Goal: Task Accomplishment & Management: Manage account settings

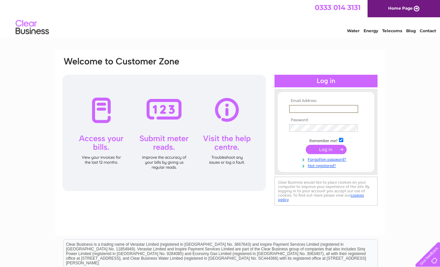
click at [323, 110] on input "text" at bounding box center [323, 109] width 69 height 8
type input "MAGS@ONE-DENTALCARE.CO.UK"
click at [325, 148] on input "submit" at bounding box center [326, 149] width 41 height 9
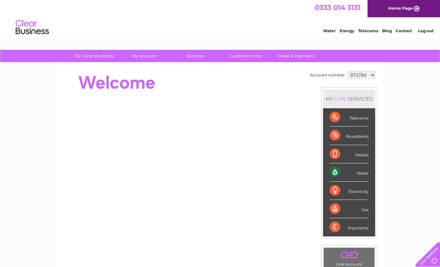
click at [366, 176] on div "Water" at bounding box center [349, 173] width 39 height 18
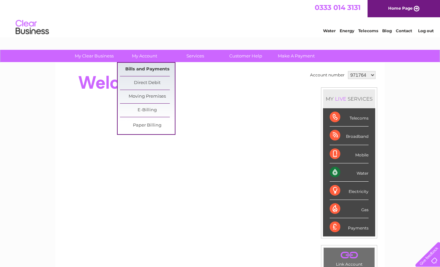
click at [144, 65] on link "Bills and Payments" at bounding box center [147, 69] width 55 height 13
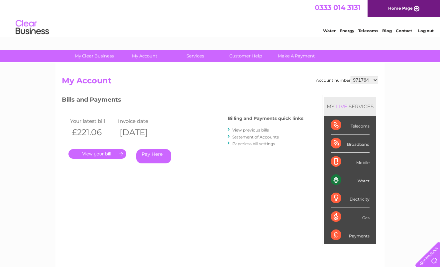
click at [94, 154] on link "." at bounding box center [97, 154] width 58 height 10
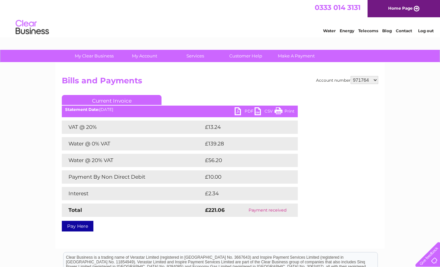
click at [237, 108] on link "PDF" at bounding box center [245, 112] width 20 height 10
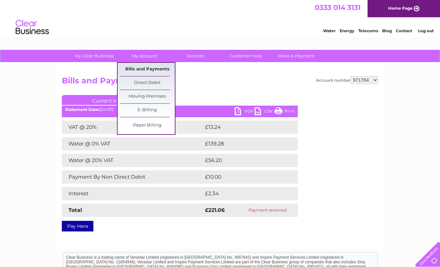
click at [136, 70] on link "Bills and Payments" at bounding box center [147, 69] width 55 height 13
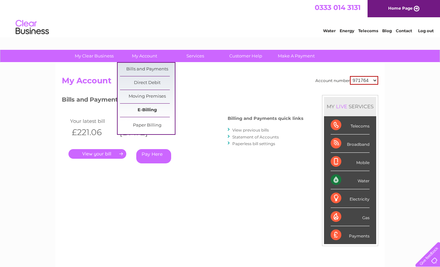
click at [153, 108] on link "E-Billing" at bounding box center [147, 110] width 55 height 13
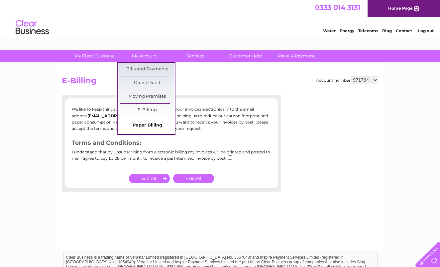
click at [143, 126] on link "Paper Billing" at bounding box center [147, 125] width 55 height 13
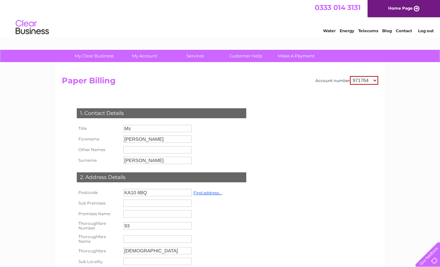
select select "1034952"
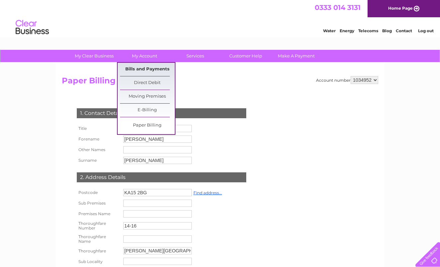
click at [147, 67] on link "Bills and Payments" at bounding box center [147, 69] width 55 height 13
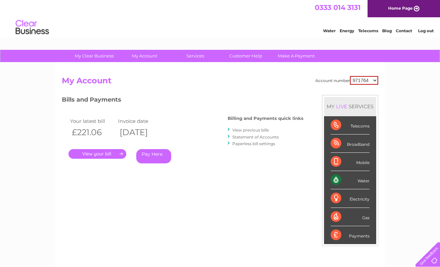
click at [260, 130] on link "View previous bills" at bounding box center [250, 130] width 37 height 5
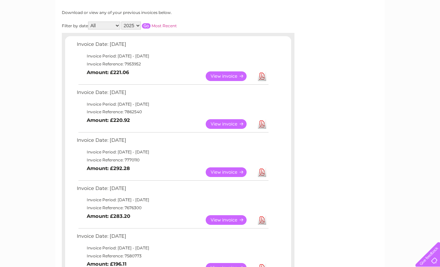
scroll to position [87, 0]
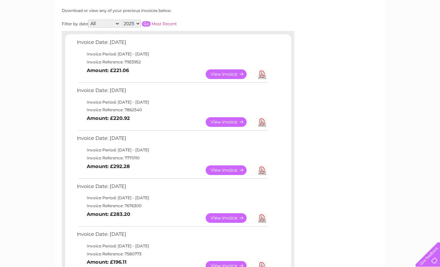
click at [237, 119] on link "View" at bounding box center [230, 122] width 49 height 10
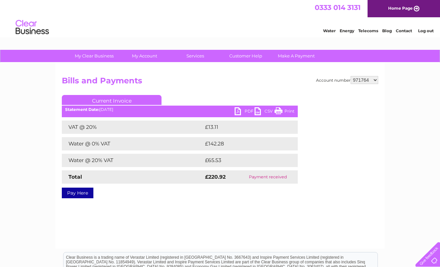
click at [240, 111] on link "PDF" at bounding box center [245, 112] width 20 height 10
select select "1034952"
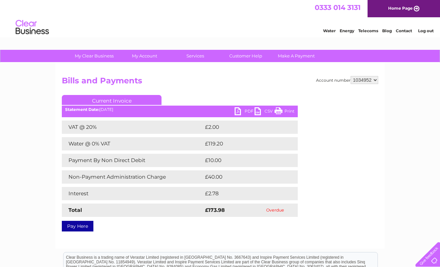
click at [243, 111] on link "PDF" at bounding box center [245, 112] width 20 height 10
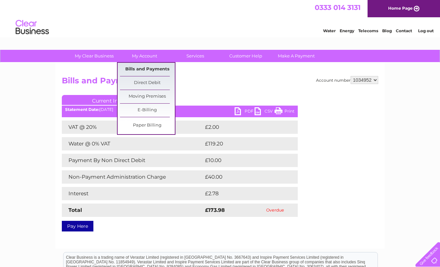
click at [146, 68] on link "Bills and Payments" at bounding box center [147, 69] width 55 height 13
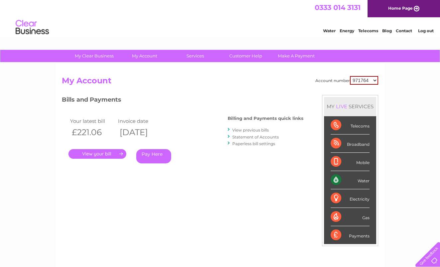
click at [248, 130] on link "View previous bills" at bounding box center [250, 130] width 37 height 5
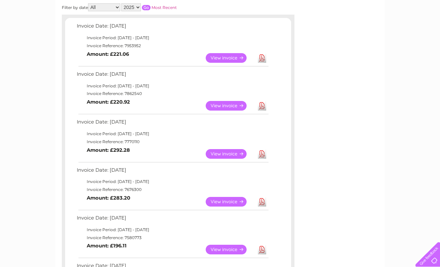
scroll to position [102, 0]
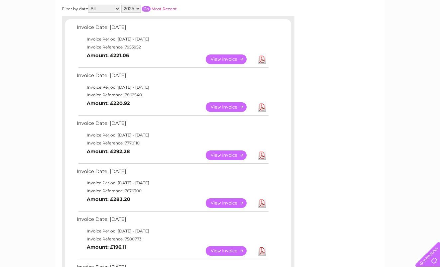
click at [230, 151] on link "View" at bounding box center [230, 156] width 49 height 10
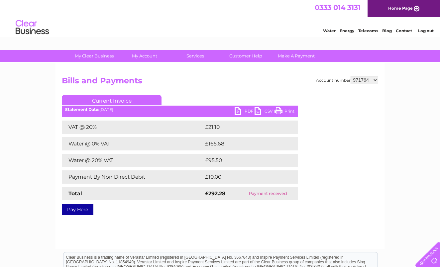
click at [242, 115] on link "PDF" at bounding box center [245, 112] width 20 height 10
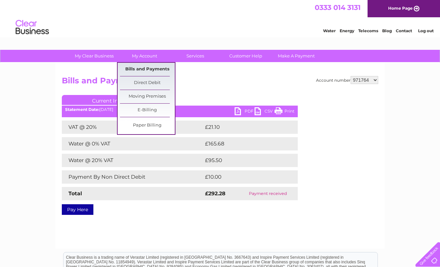
click at [153, 68] on link "Bills and Payments" at bounding box center [147, 69] width 55 height 13
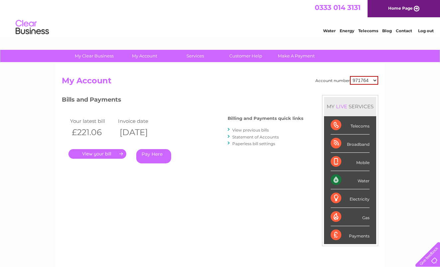
click at [104, 151] on link "." at bounding box center [97, 154] width 58 height 10
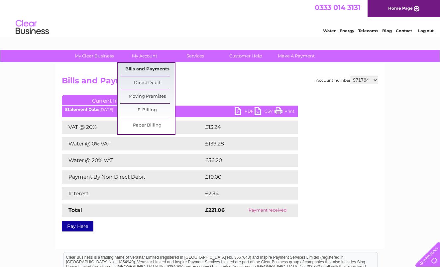
click at [146, 70] on link "Bills and Payments" at bounding box center [147, 69] width 55 height 13
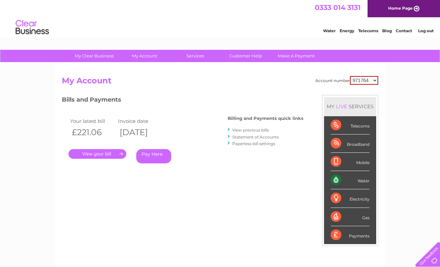
click at [263, 129] on link "View previous bills" at bounding box center [250, 130] width 37 height 5
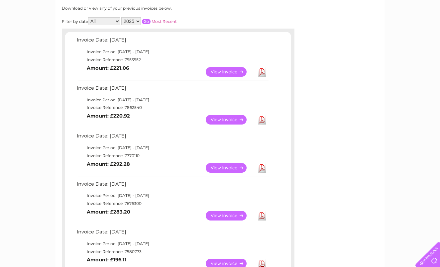
scroll to position [96, 0]
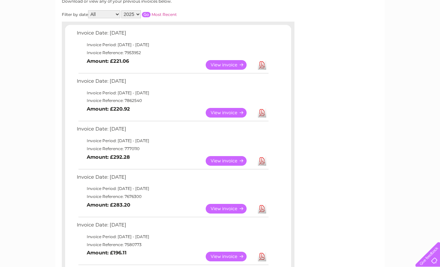
click at [229, 205] on link "View" at bounding box center [230, 209] width 49 height 10
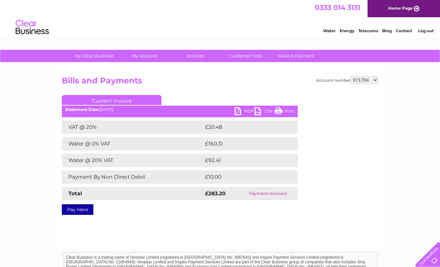
click at [240, 111] on link "PDF" at bounding box center [245, 112] width 20 height 10
select select "1034952"
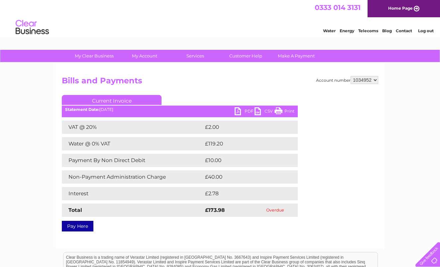
select select "971764"
drag, startPoint x: 303, startPoint y: 95, endPoint x: 160, endPoint y: 96, distance: 143.0
click at [160, 96] on div "Account number 971764 1034952 Bills and Payments Current Invoice PDF CSV Print …" at bounding box center [220, 152] width 316 height 153
select select "1034952"
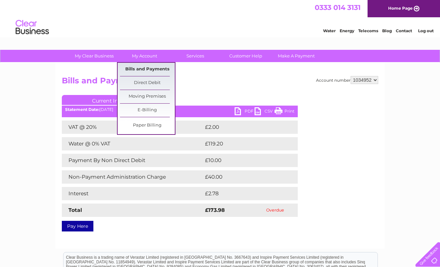
click at [149, 68] on link "Bills and Payments" at bounding box center [147, 69] width 55 height 13
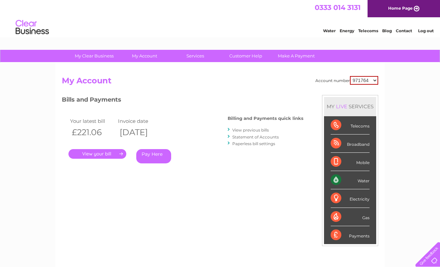
click at [259, 137] on link "Statement of Accounts" at bounding box center [255, 137] width 47 height 5
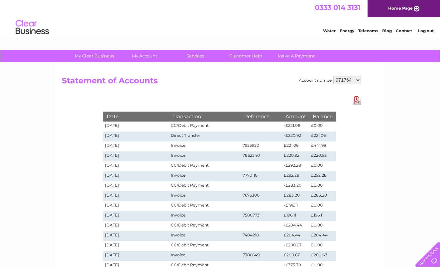
select select "1034952"
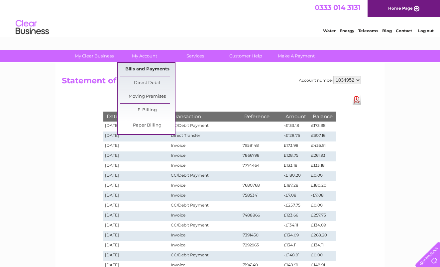
click at [146, 69] on link "Bills and Payments" at bounding box center [147, 69] width 55 height 13
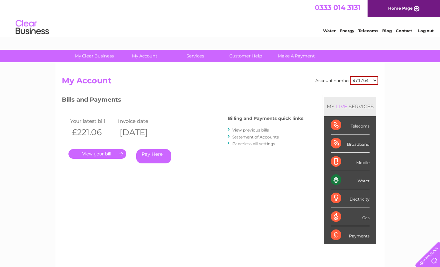
select select "1034952"
click at [108, 153] on link "." at bounding box center [97, 154] width 58 height 10
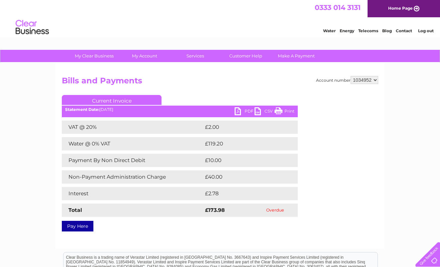
click at [242, 110] on link "PDF" at bounding box center [245, 112] width 20 height 10
select select "971764"
click at [250, 111] on link "PDF" at bounding box center [245, 112] width 20 height 10
select select "1034952"
select select "971764"
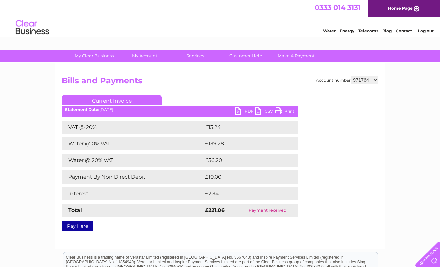
select select "1034952"
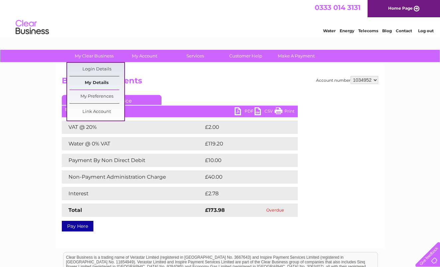
click at [103, 81] on link "My Details" at bounding box center [96, 82] width 55 height 13
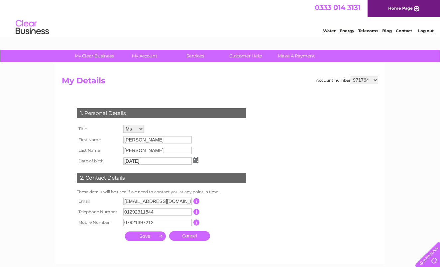
click at [148, 136] on input "[PERSON_NAME]" at bounding box center [157, 139] width 68 height 7
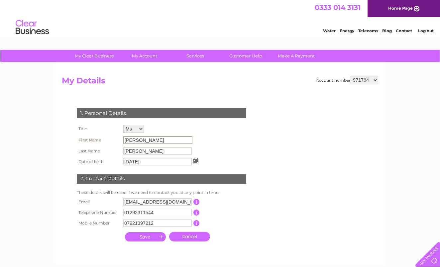
drag, startPoint x: 151, startPoint y: 139, endPoint x: 120, endPoint y: 142, distance: 30.7
click at [120, 142] on tr "First Name Margaret" at bounding box center [137, 140] width 125 height 11
select select "Dr"
click at [156, 138] on input "Margaret" at bounding box center [157, 140] width 68 height 7
drag, startPoint x: 156, startPoint y: 138, endPoint x: 113, endPoint y: 139, distance: 43.2
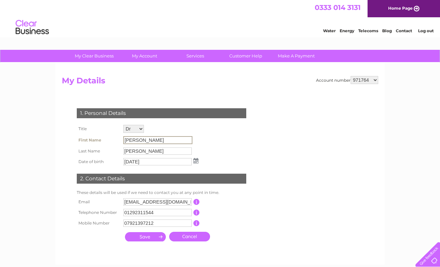
click at [113, 139] on tr "First Name Margaret" at bounding box center [137, 140] width 125 height 11
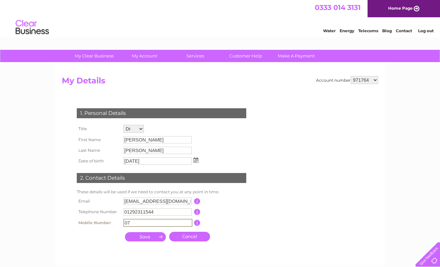
type input "0"
type input "07739553730"
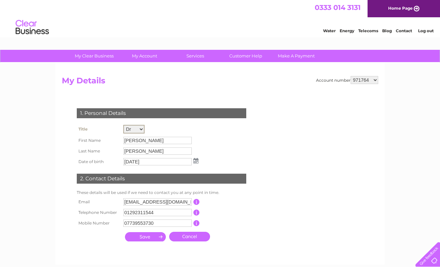
select select "Mrs"
click at [146, 139] on input "Margaret" at bounding box center [157, 140] width 69 height 8
click at [146, 140] on input "Margaret" at bounding box center [157, 140] width 69 height 8
click at [145, 155] on td "Valenti" at bounding box center [161, 151] width 78 height 11
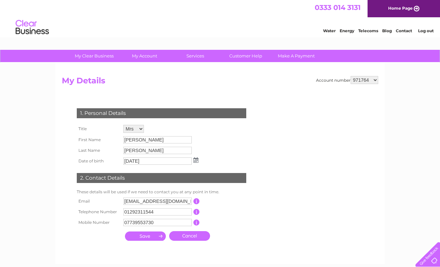
click at [145, 155] on td "Valenti" at bounding box center [161, 150] width 78 height 11
click at [152, 237] on input "submit" at bounding box center [145, 236] width 41 height 9
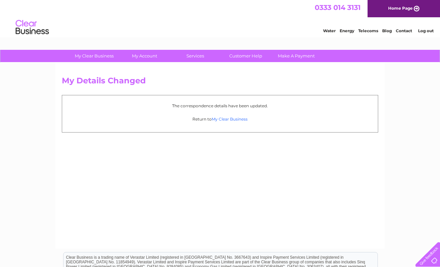
click at [230, 119] on link "My Clear Business" at bounding box center [230, 119] width 36 height 5
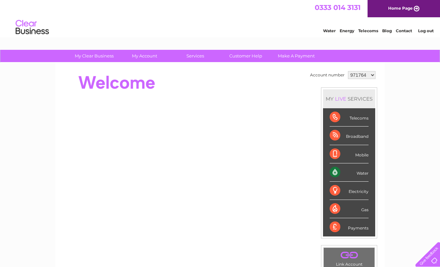
select select "1034952"
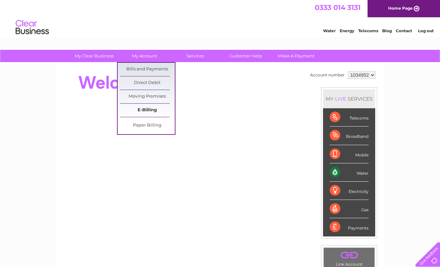
click at [152, 109] on link "E-Billing" at bounding box center [147, 110] width 55 height 13
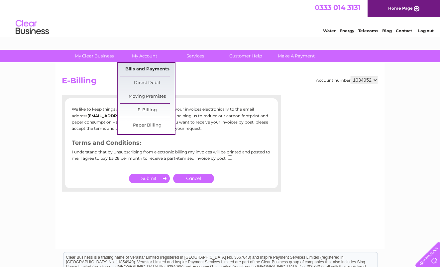
click at [155, 71] on link "Bills and Payments" at bounding box center [147, 69] width 55 height 13
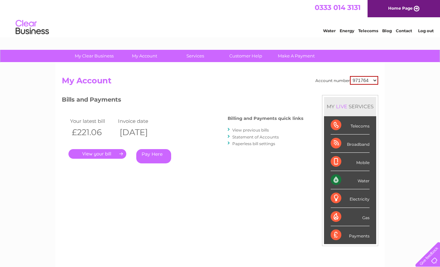
click at [102, 153] on link "." at bounding box center [97, 154] width 58 height 10
